Goal: Information Seeking & Learning: Learn about a topic

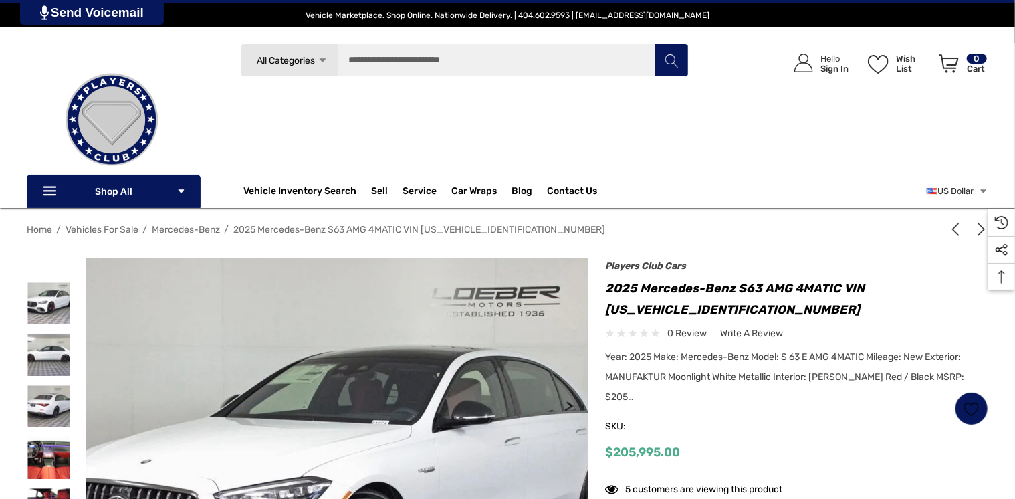
drag, startPoint x: 0, startPoint y: 0, endPoint x: 344, endPoint y: 463, distance: 577.2
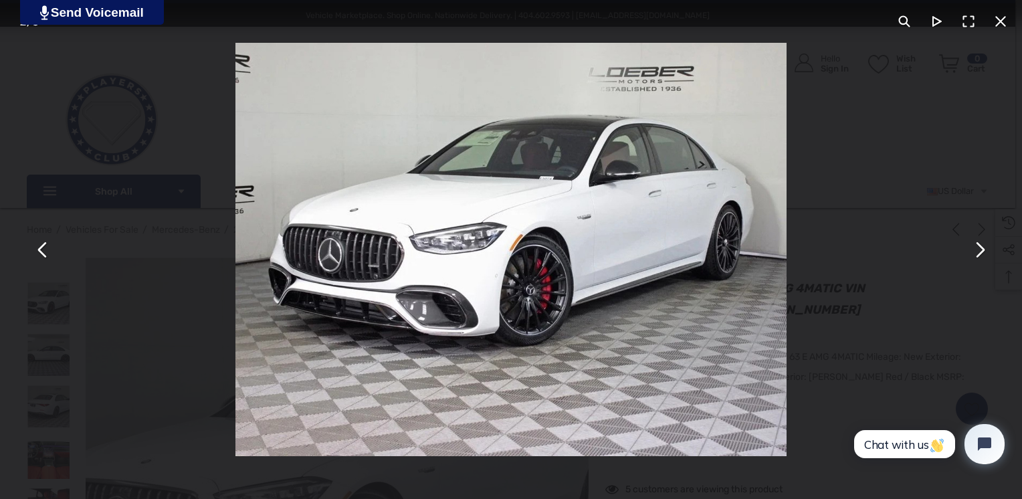
click at [976, 242] on button "You can close this modal content with the ESC key" at bounding box center [979, 249] width 32 height 32
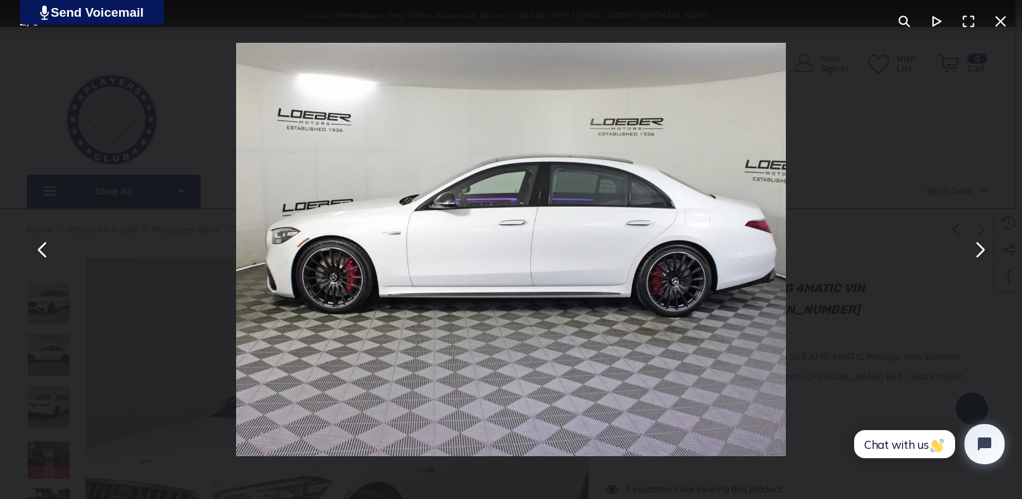
click at [976, 242] on button "You can close this modal content with the ESC key" at bounding box center [979, 249] width 32 height 32
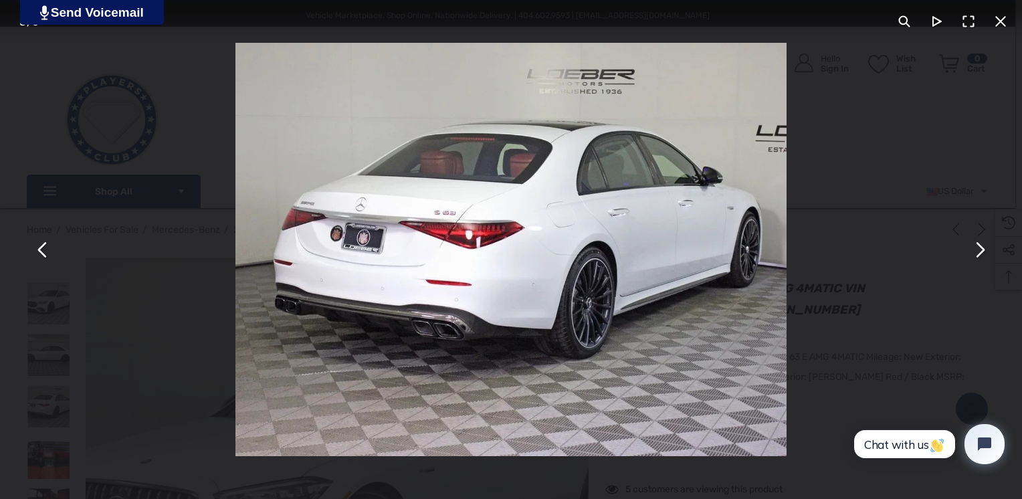
click at [976, 242] on button "You can close this modal content with the ESC key" at bounding box center [979, 249] width 32 height 32
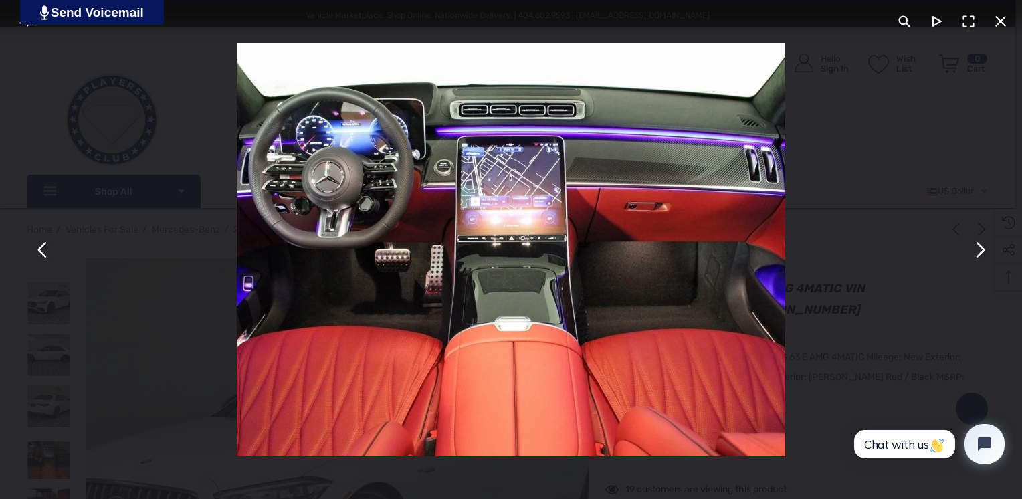
click at [976, 242] on button "You can close this modal content with the ESC key" at bounding box center [979, 249] width 32 height 32
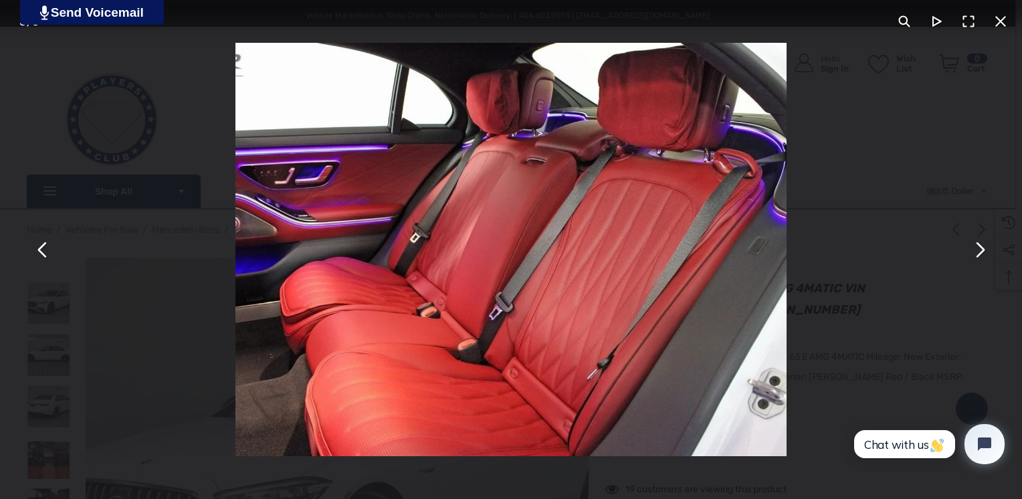
click at [976, 242] on button "You can close this modal content with the ESC key" at bounding box center [979, 249] width 32 height 32
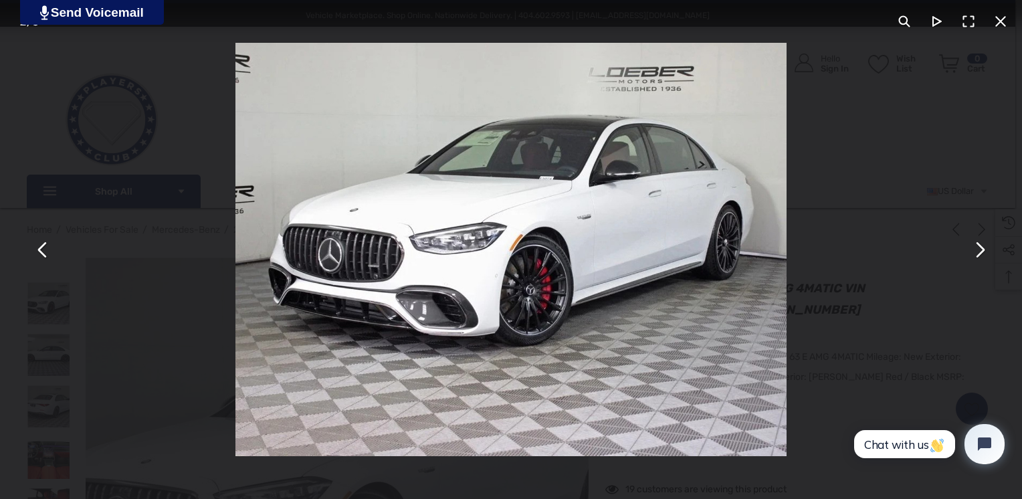
click at [994, 19] on button "You can close this modal content with the ESC key" at bounding box center [1000, 21] width 32 height 32
